Goal: Task Accomplishment & Management: Manage account settings

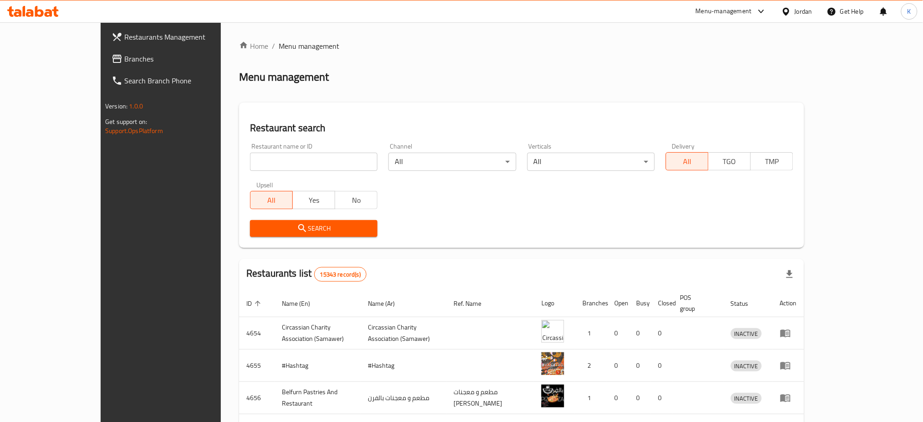
click at [259, 163] on input "search" at bounding box center [314, 162] width 128 height 18
type input "indola"
click button "Search" at bounding box center [314, 228] width 128 height 17
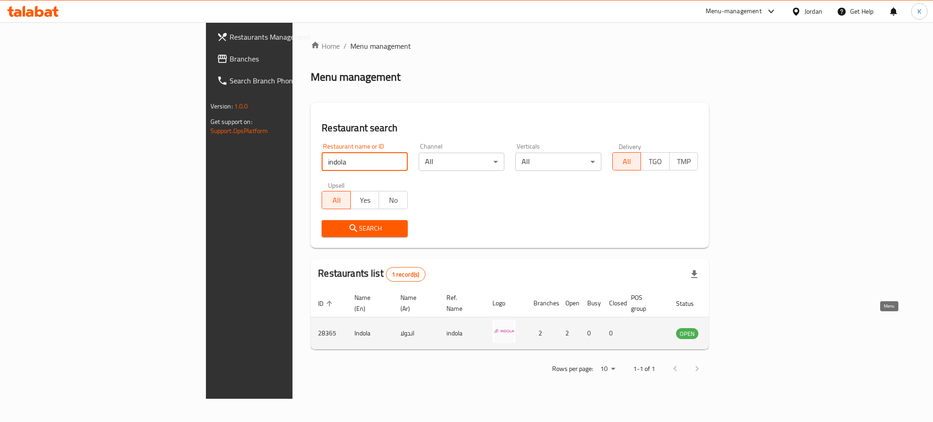
click at [741, 327] on link "enhanced table" at bounding box center [732, 332] width 17 height 11
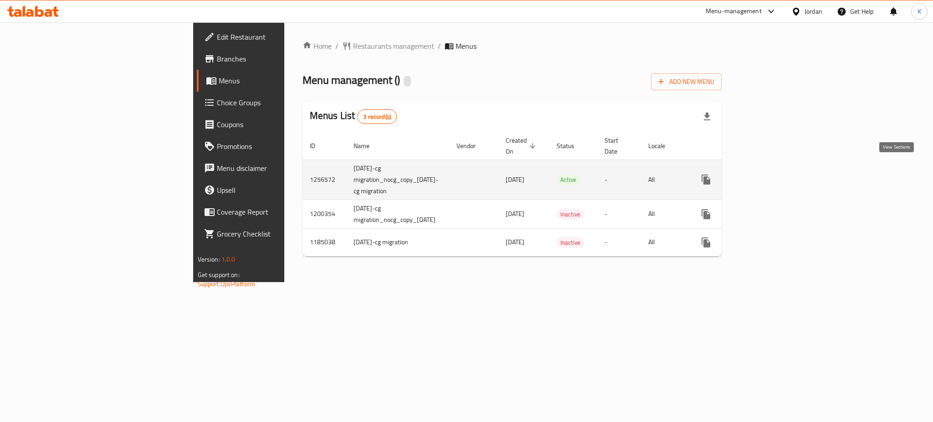
click at [777, 174] on icon "enhanced table" at bounding box center [771, 179] width 11 height 11
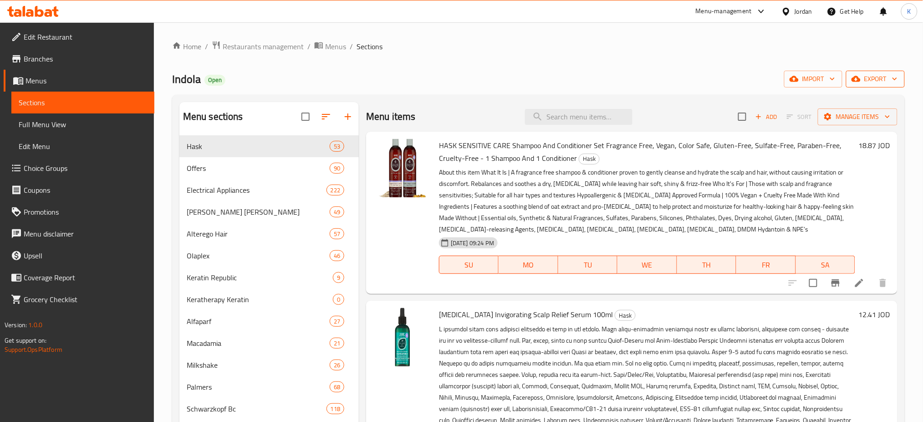
click at [878, 78] on span "export" at bounding box center [876, 78] width 44 height 11
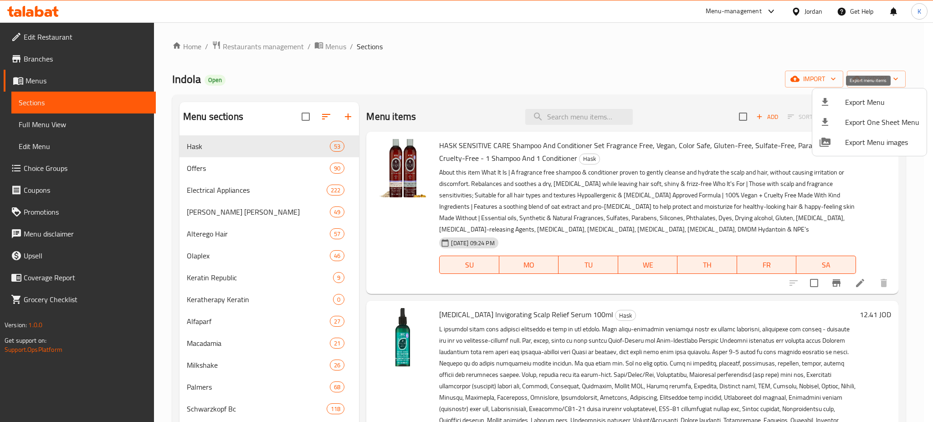
click at [876, 104] on span "Export Menu" at bounding box center [882, 102] width 74 height 11
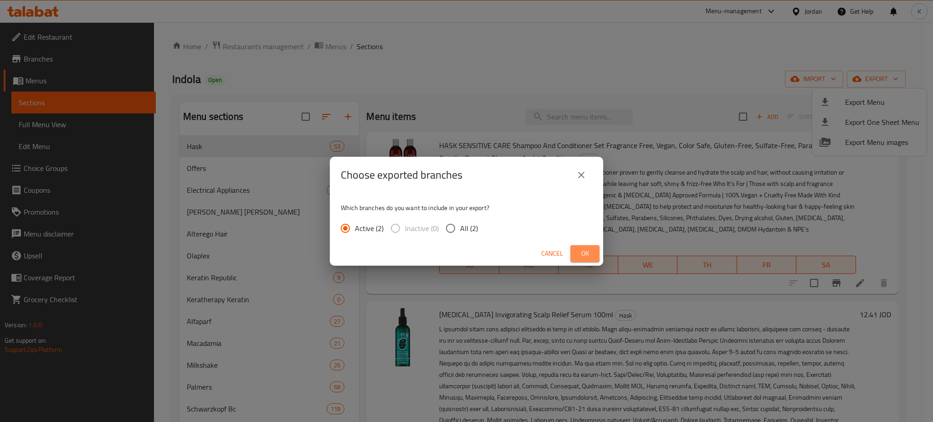
click at [579, 252] on span "Ok" at bounding box center [585, 253] width 15 height 11
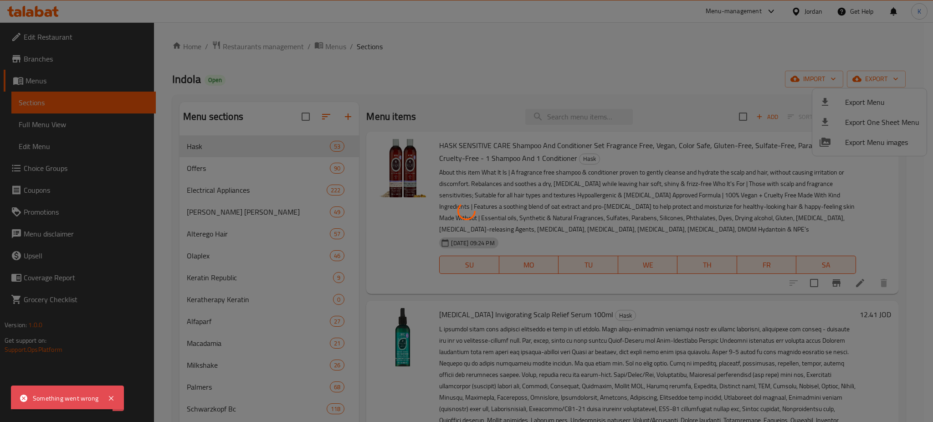
click at [678, 131] on div at bounding box center [466, 211] width 933 height 422
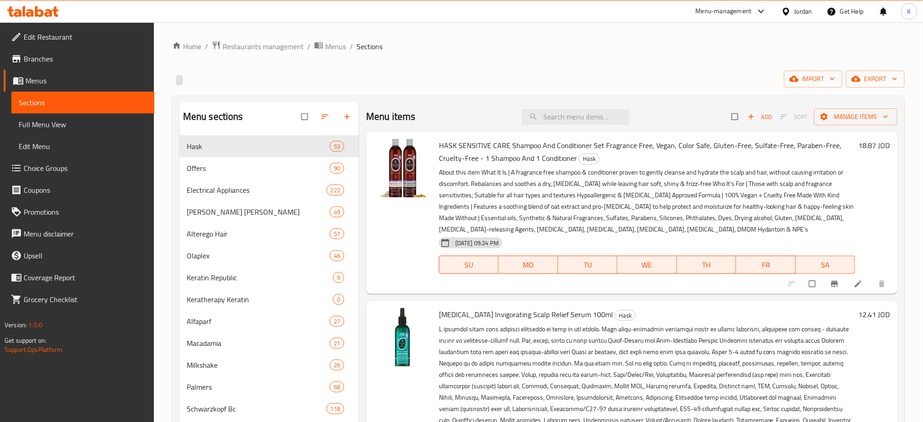
click at [33, 142] on span "Edit Menu" at bounding box center [83, 146] width 128 height 11
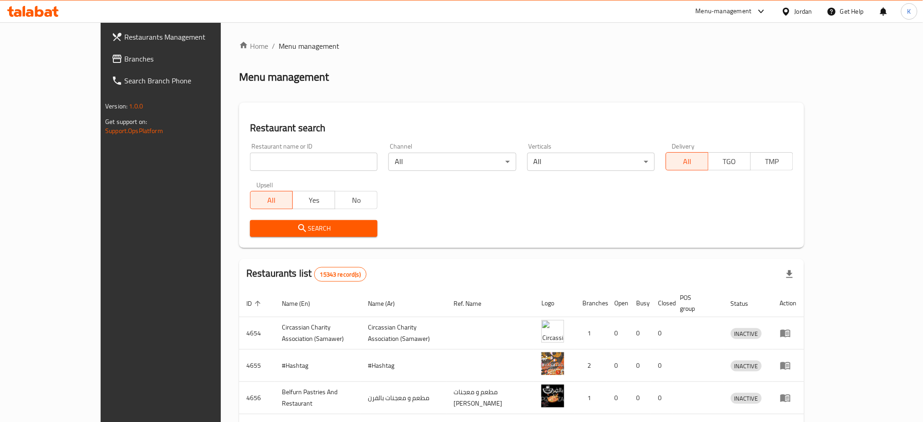
click at [250, 154] on input "search" at bounding box center [314, 162] width 128 height 18
type input "indola"
click button "Search" at bounding box center [314, 228] width 128 height 17
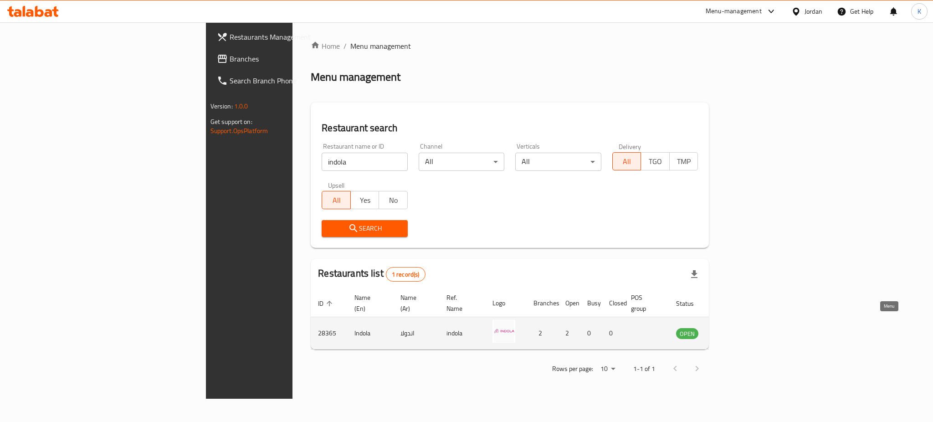
click at [735, 327] on icon "enhanced table" at bounding box center [729, 332] width 11 height 11
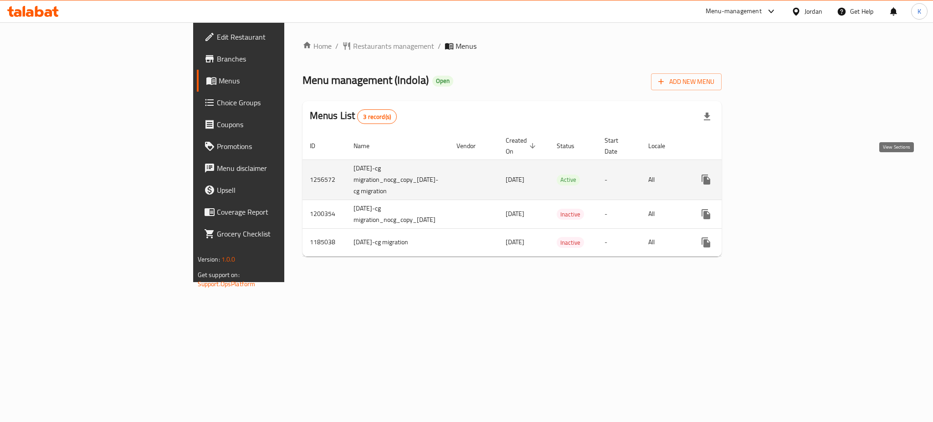
click at [776, 175] on icon "enhanced table" at bounding box center [771, 179] width 8 height 8
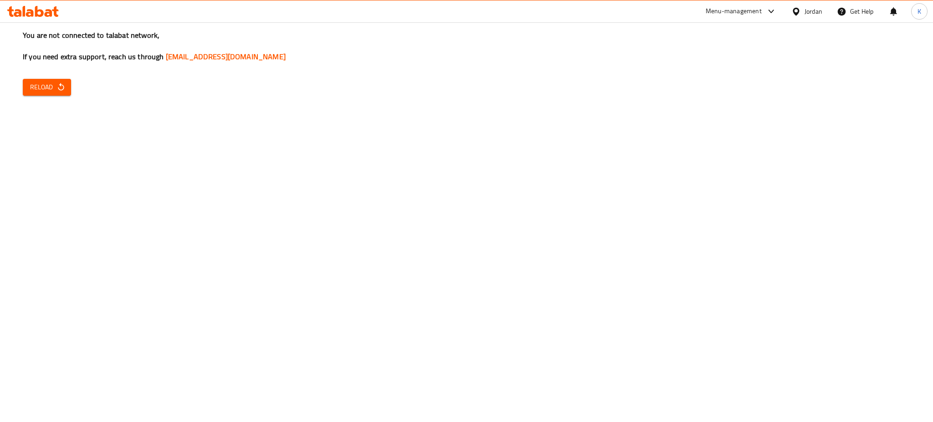
click at [42, 90] on span "Reload" at bounding box center [47, 87] width 34 height 11
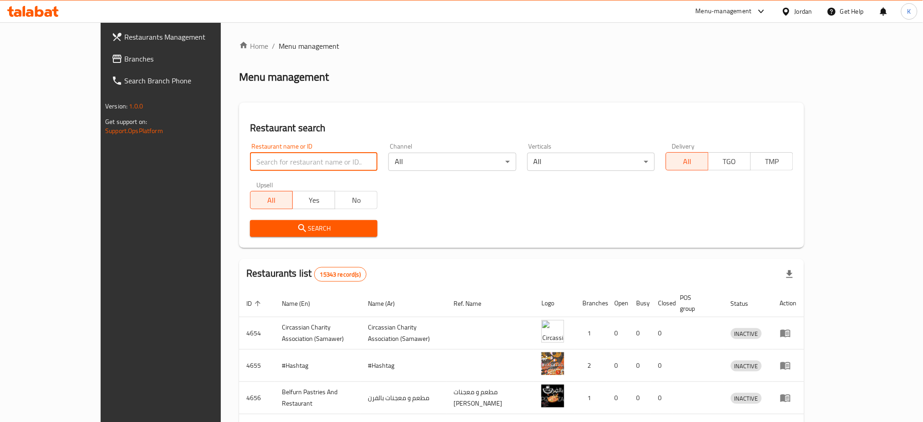
click at [250, 164] on input "search" at bounding box center [314, 162] width 128 height 18
type input "indola"
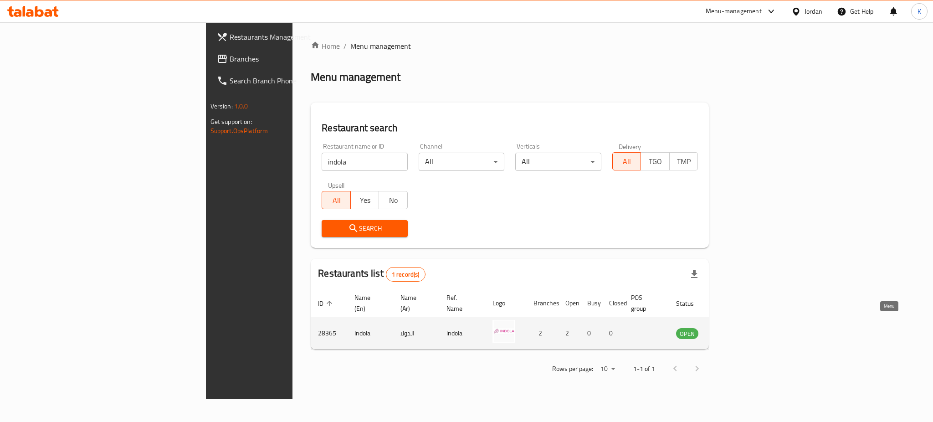
click at [734, 330] on icon "enhanced table" at bounding box center [729, 334] width 10 height 8
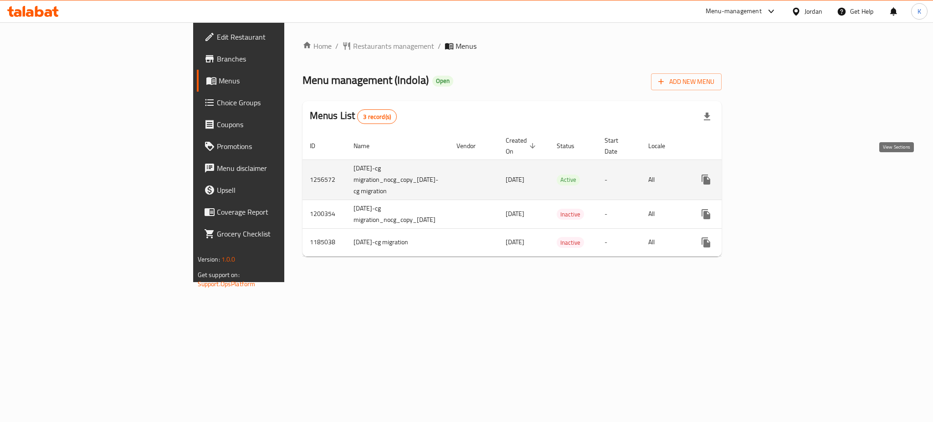
click at [777, 174] on icon "enhanced table" at bounding box center [771, 179] width 11 height 11
